Goal: Information Seeking & Learning: Learn about a topic

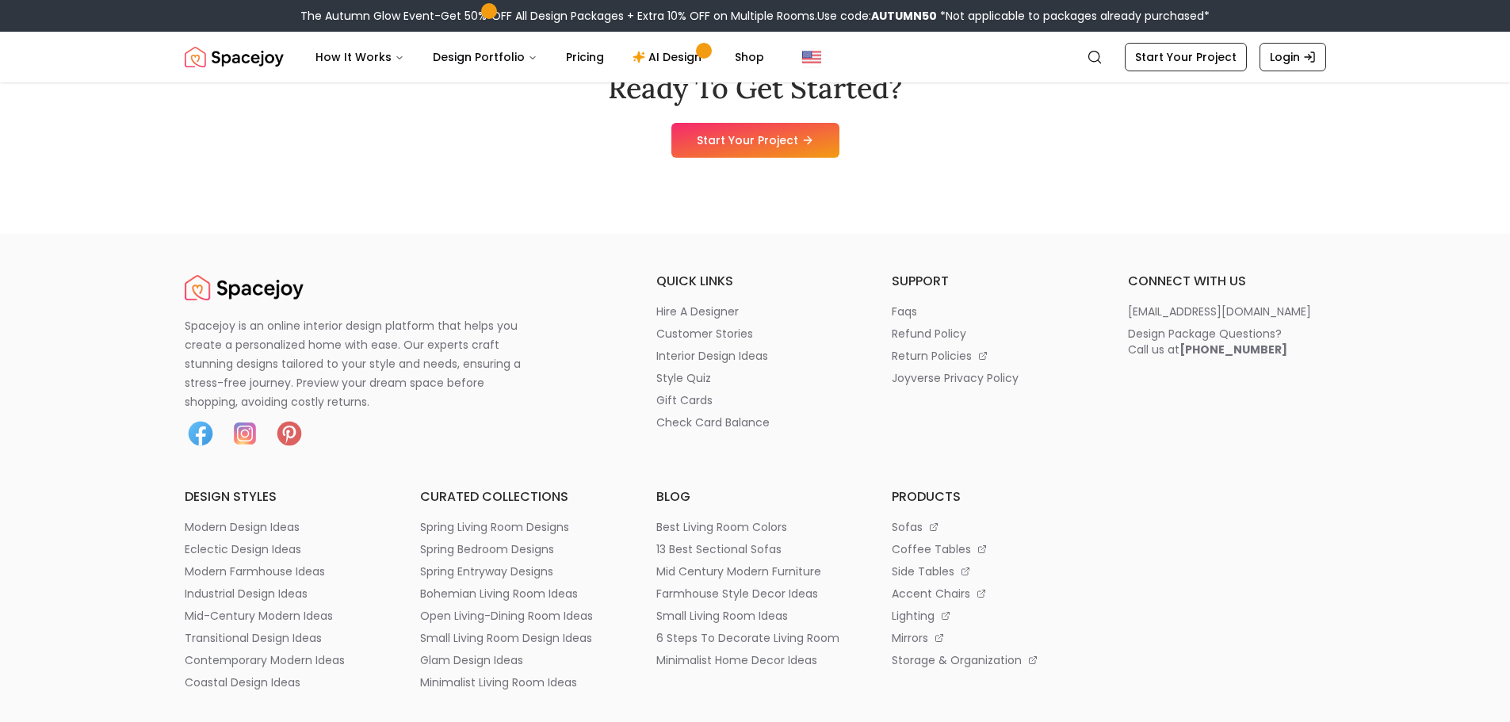
scroll to position [8279, 0]
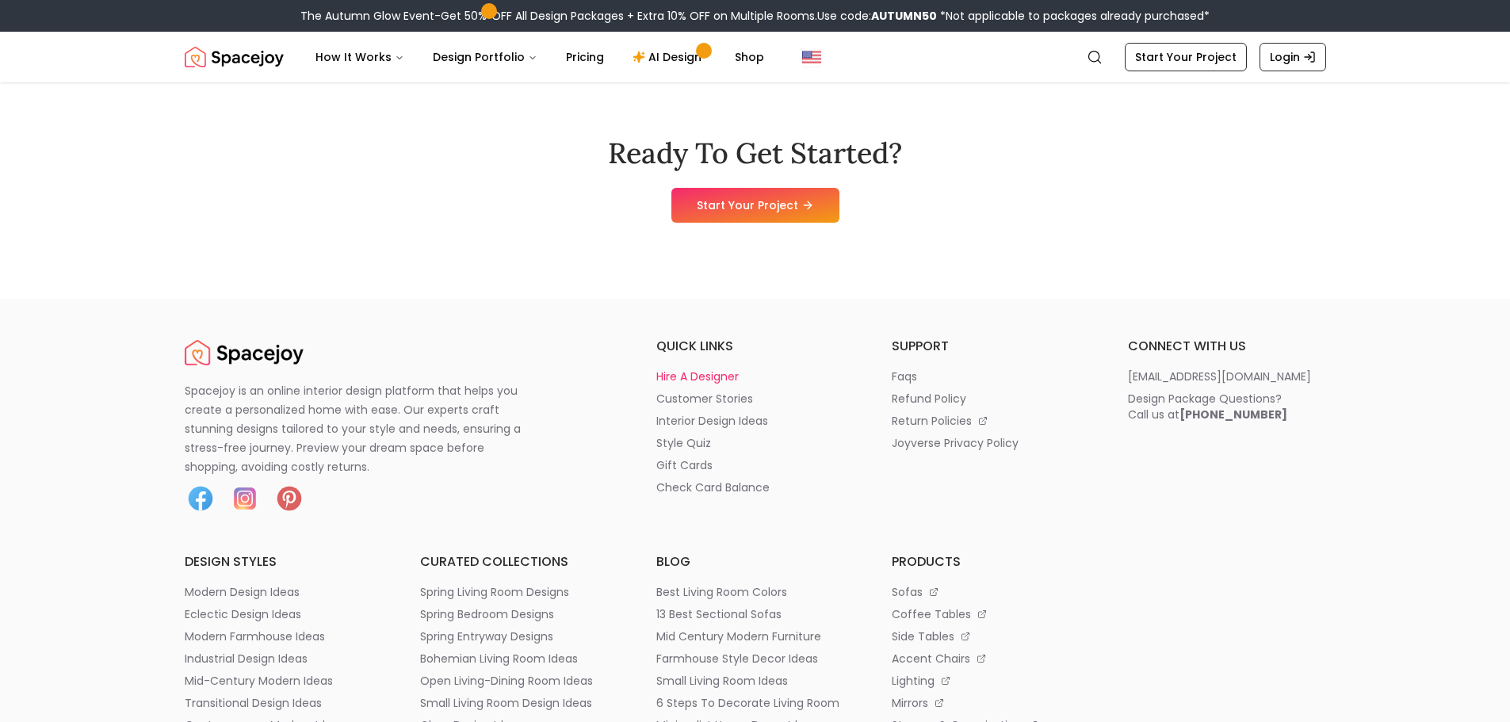
click at [680, 379] on p "hire a designer" at bounding box center [698, 377] width 82 height 16
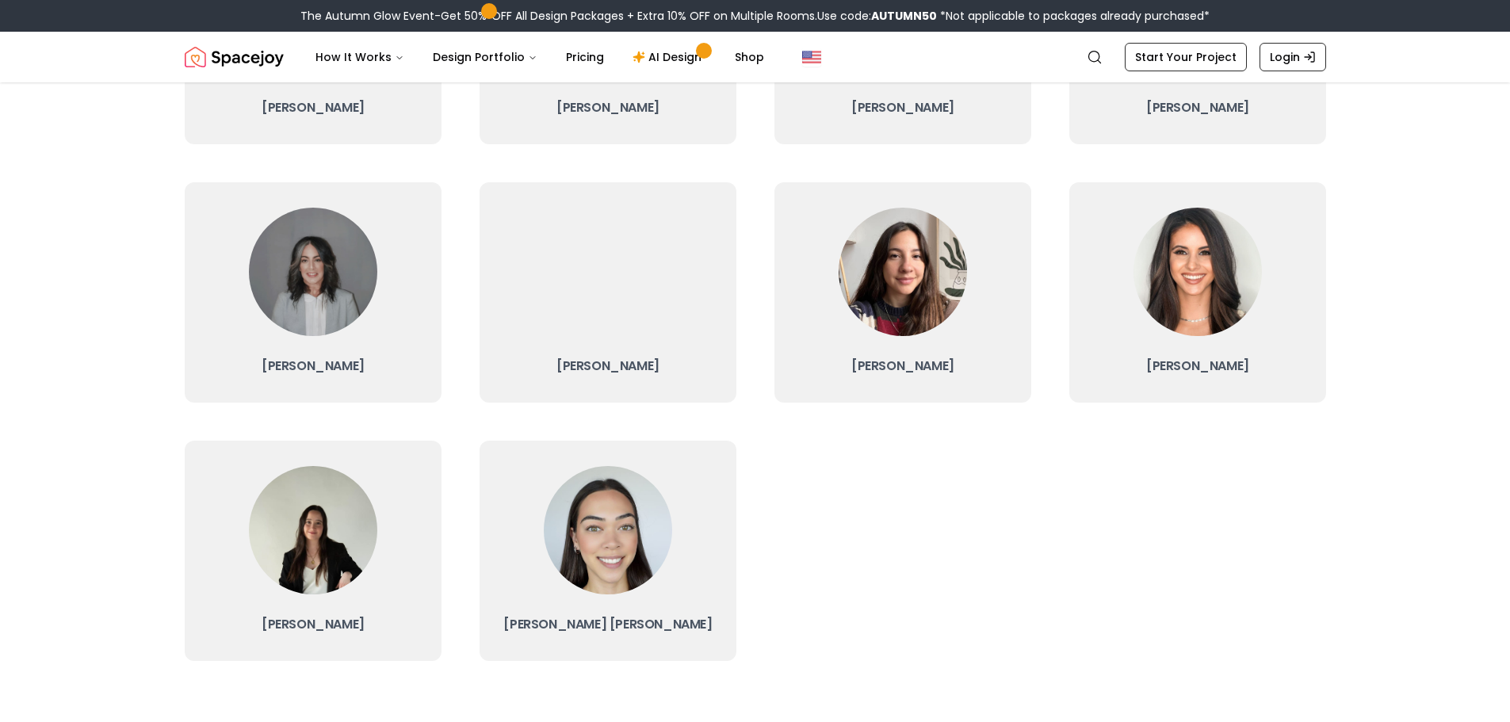
scroll to position [317, 0]
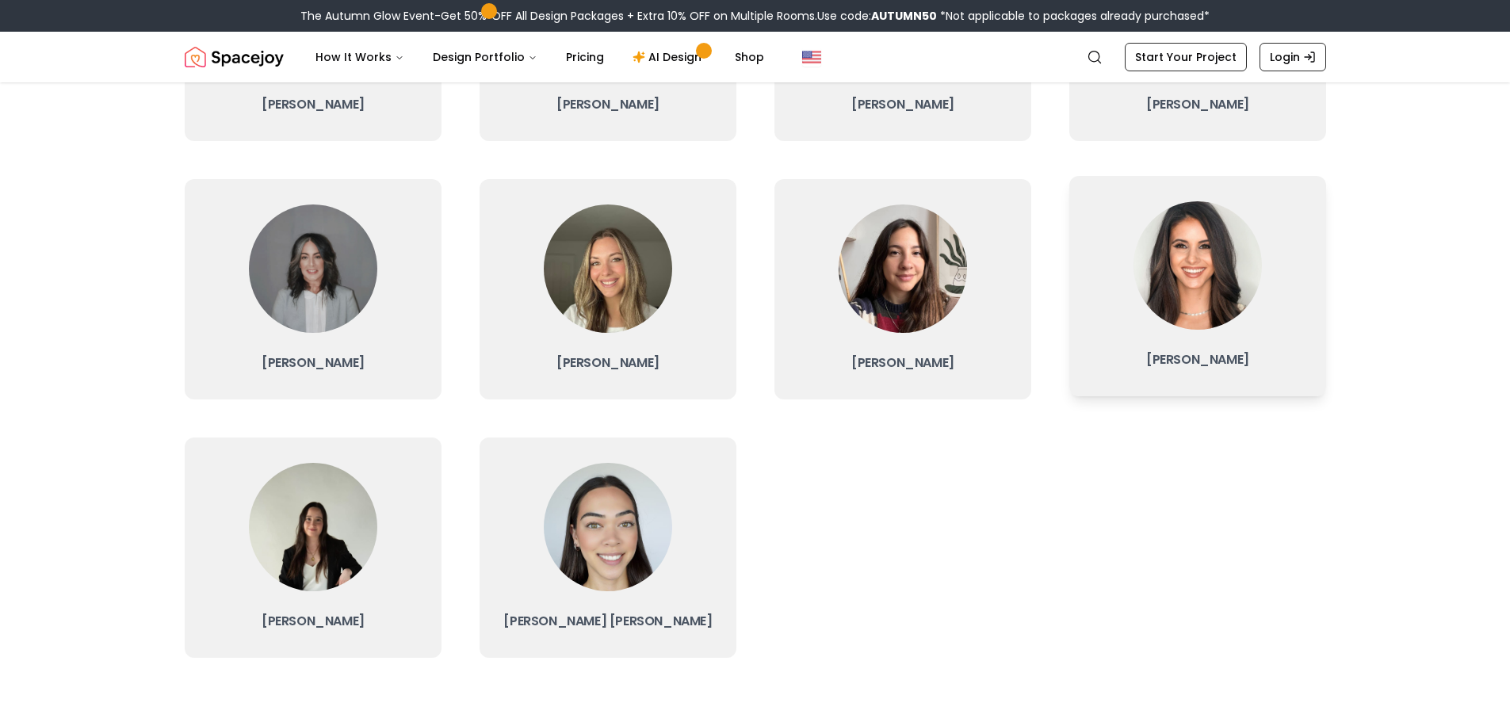
click at [1157, 329] on div at bounding box center [1198, 265] width 128 height 128
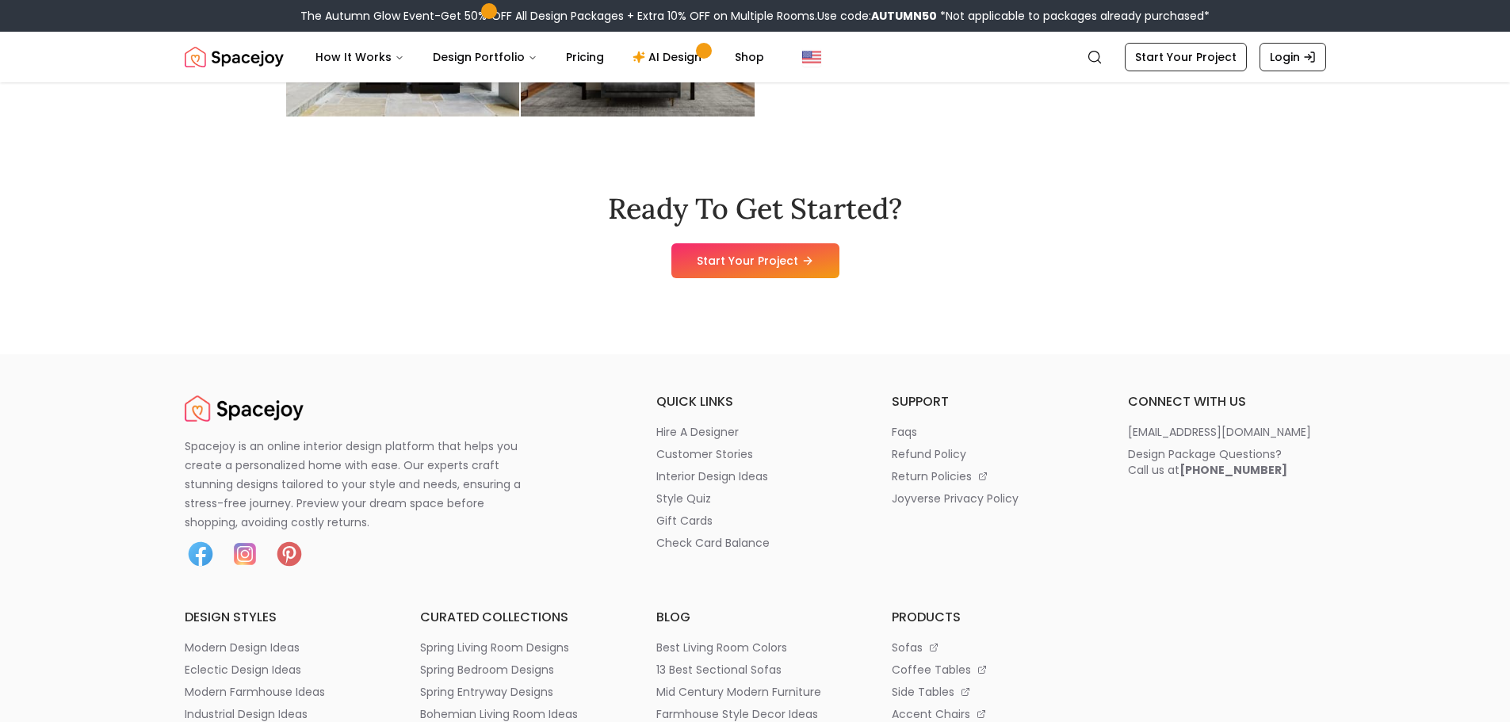
scroll to position [1110, 0]
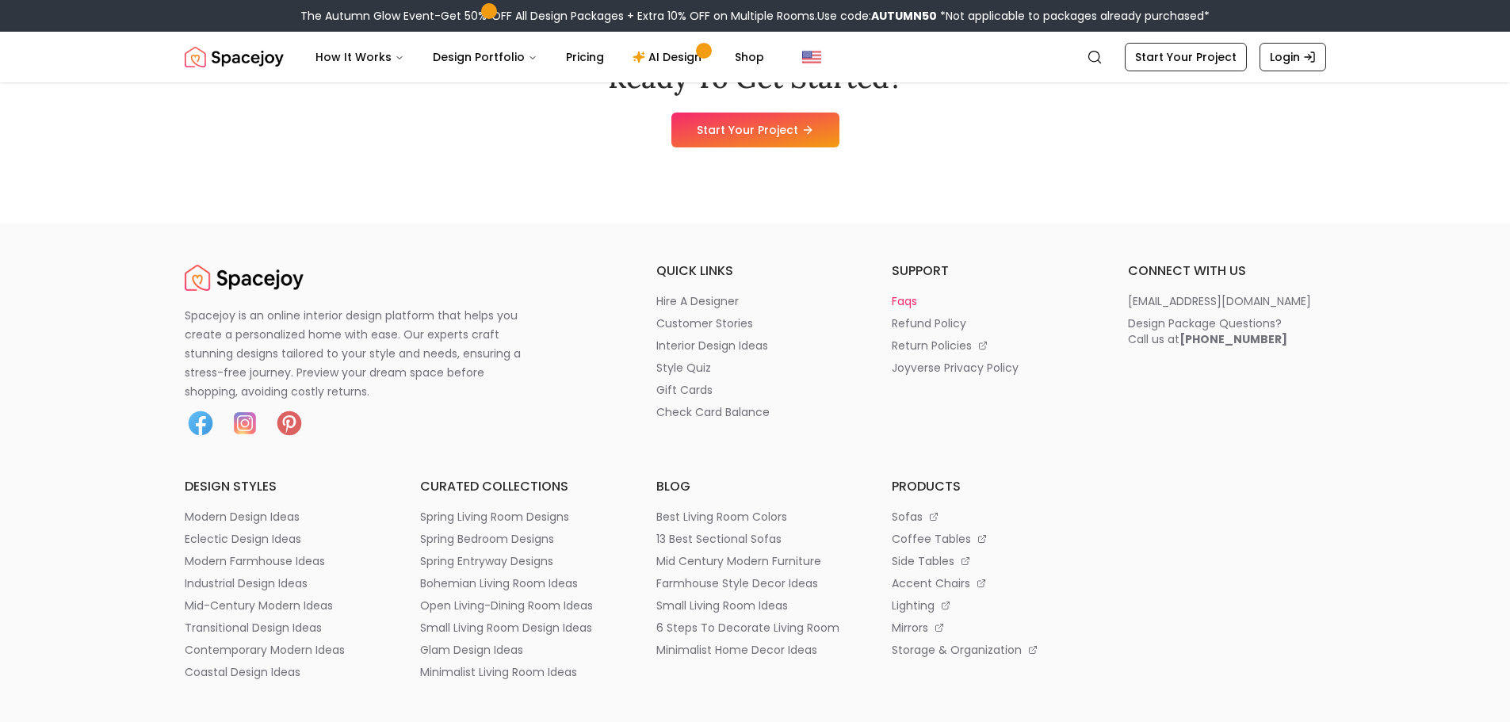
click at [914, 304] on p "faqs" at bounding box center [904, 301] width 25 height 16
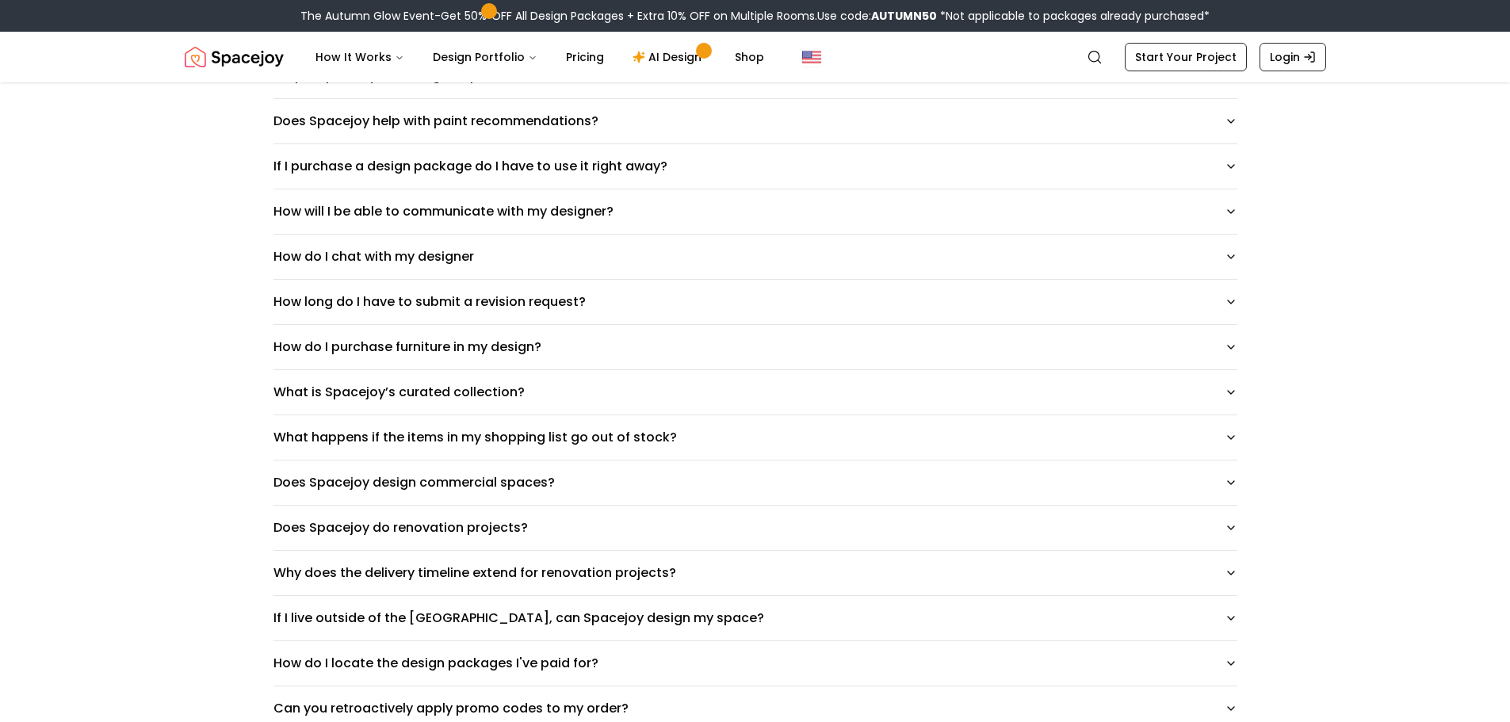
scroll to position [714, 0]
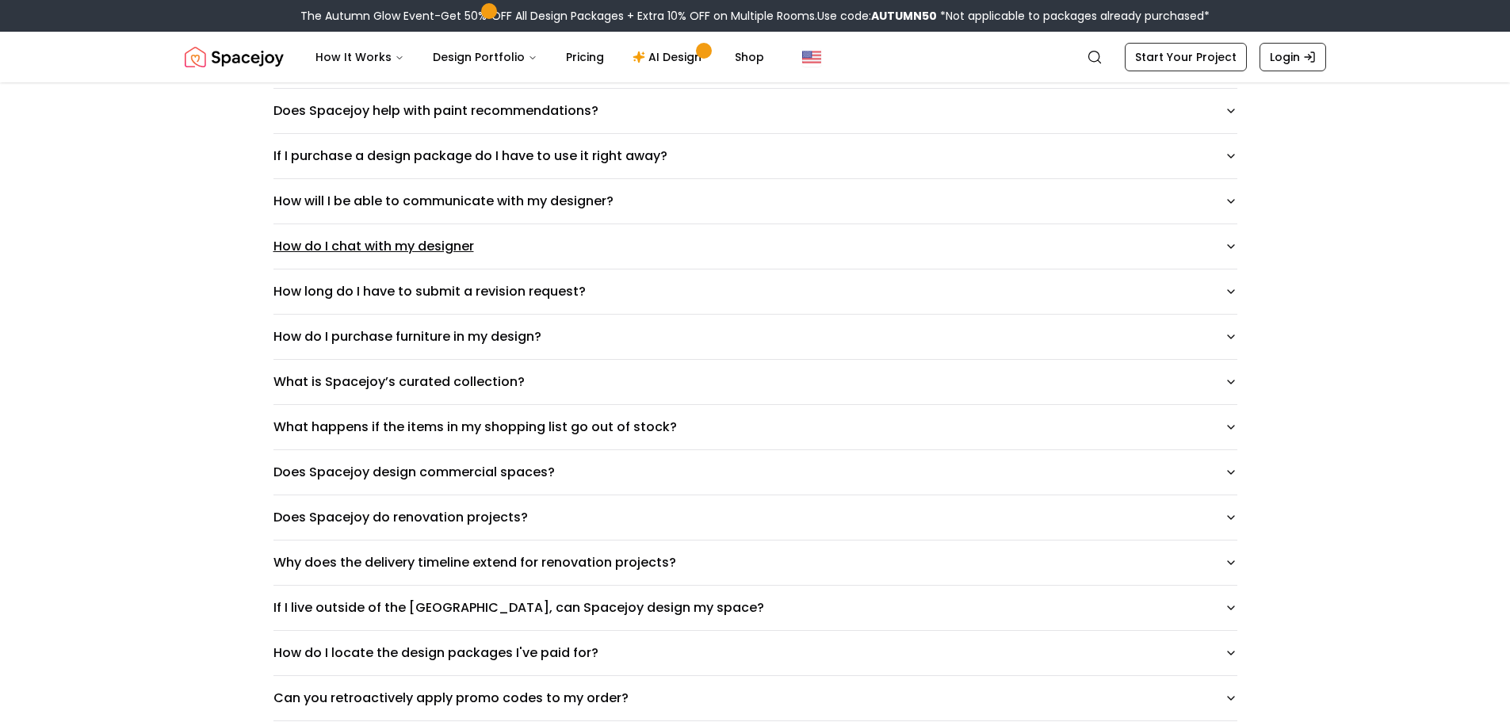
click at [400, 258] on button "How do I chat with my designer" at bounding box center [756, 246] width 964 height 44
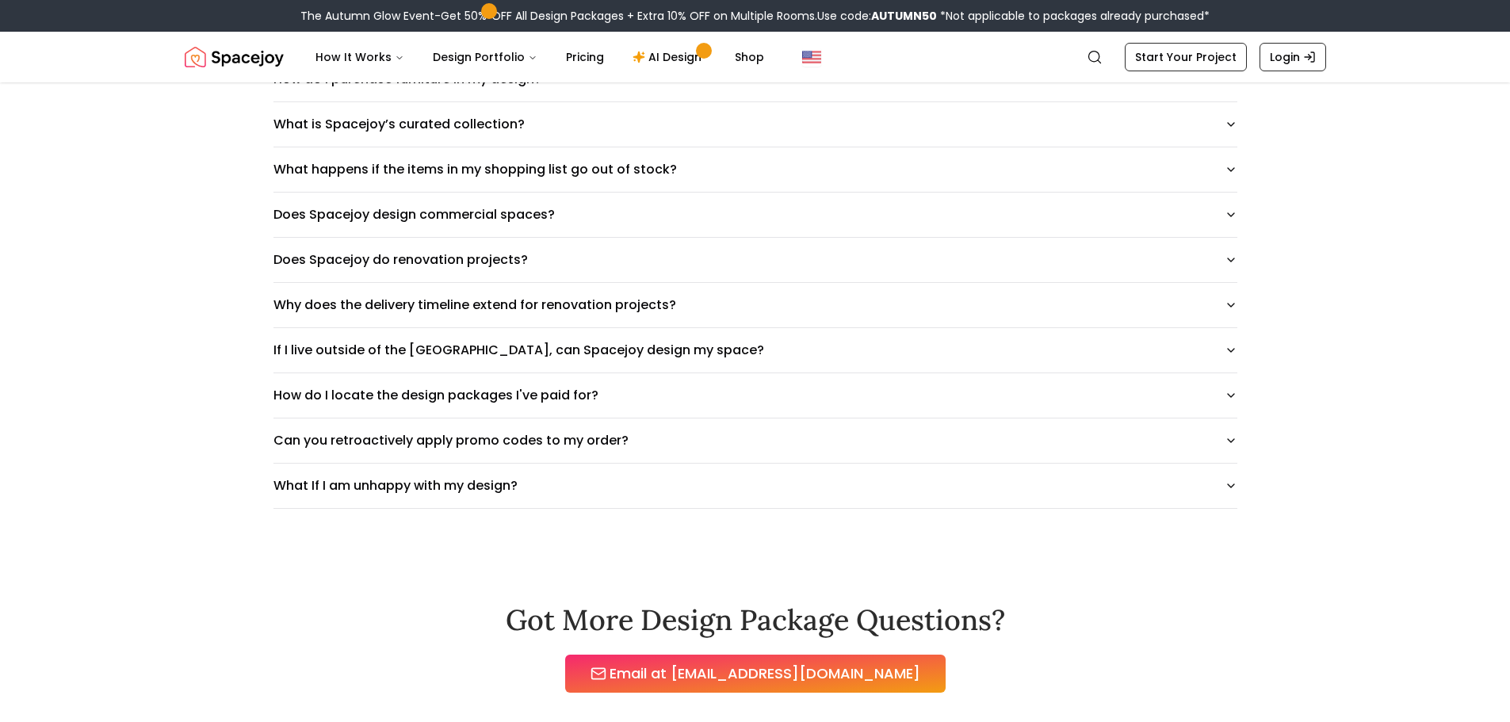
scroll to position [1031, 0]
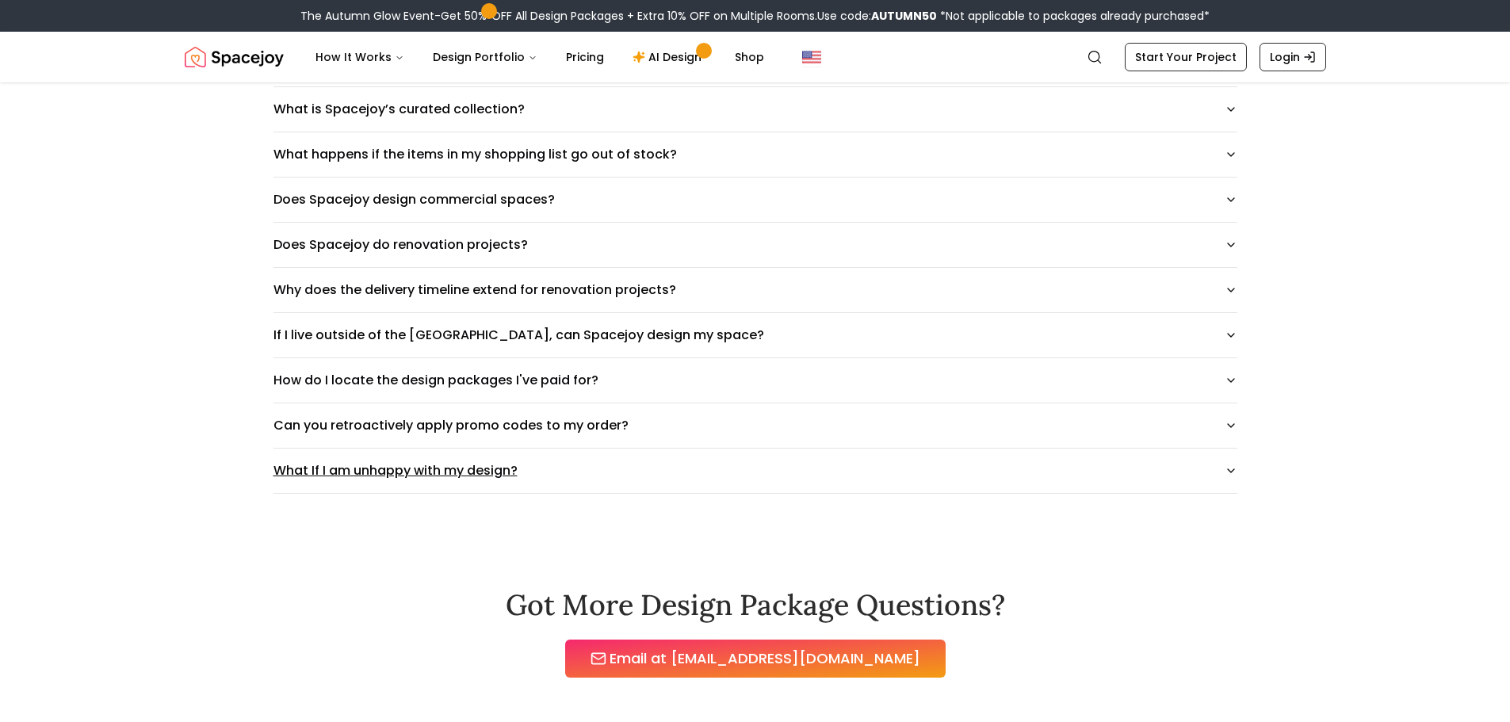
click at [563, 479] on button "What If I am unhappy with my design?" at bounding box center [756, 471] width 964 height 44
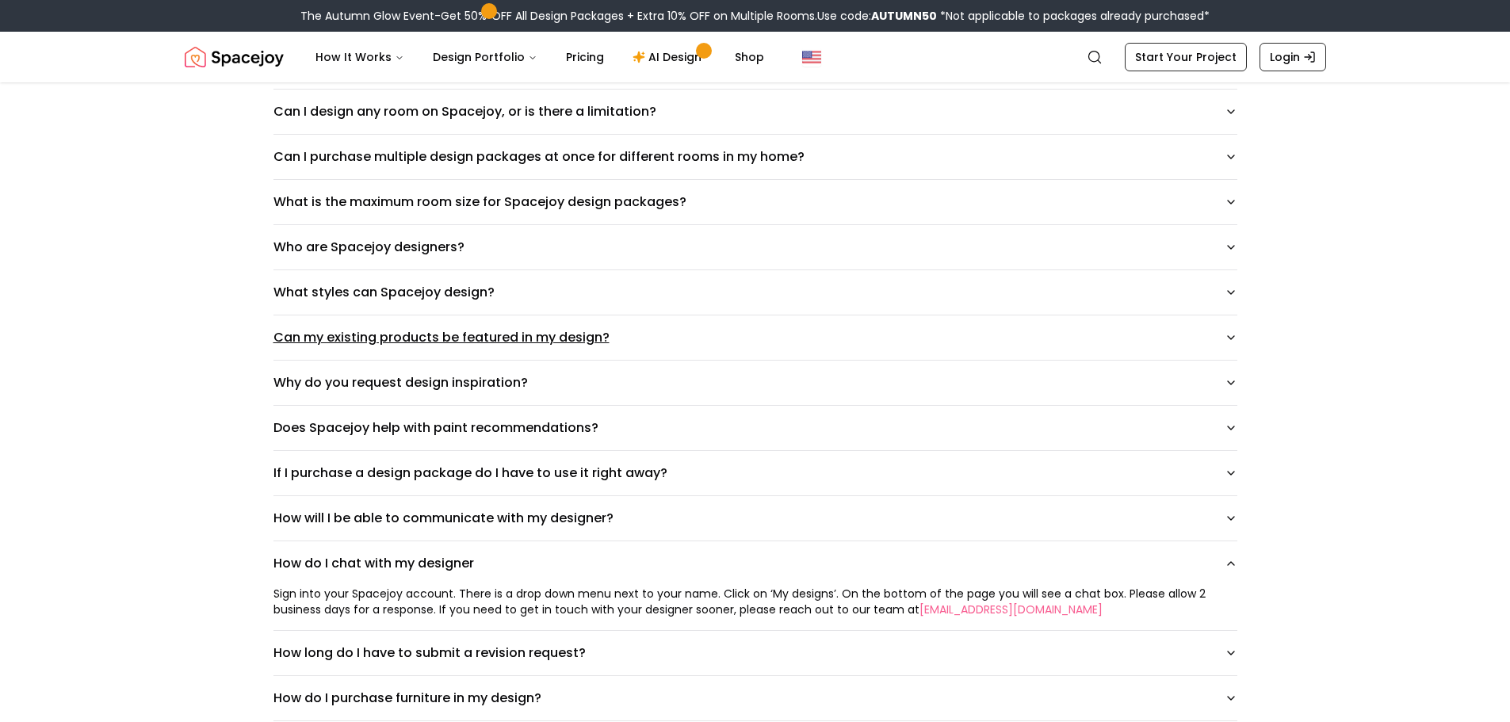
scroll to position [0, 0]
